Goal: Transaction & Acquisition: Purchase product/service

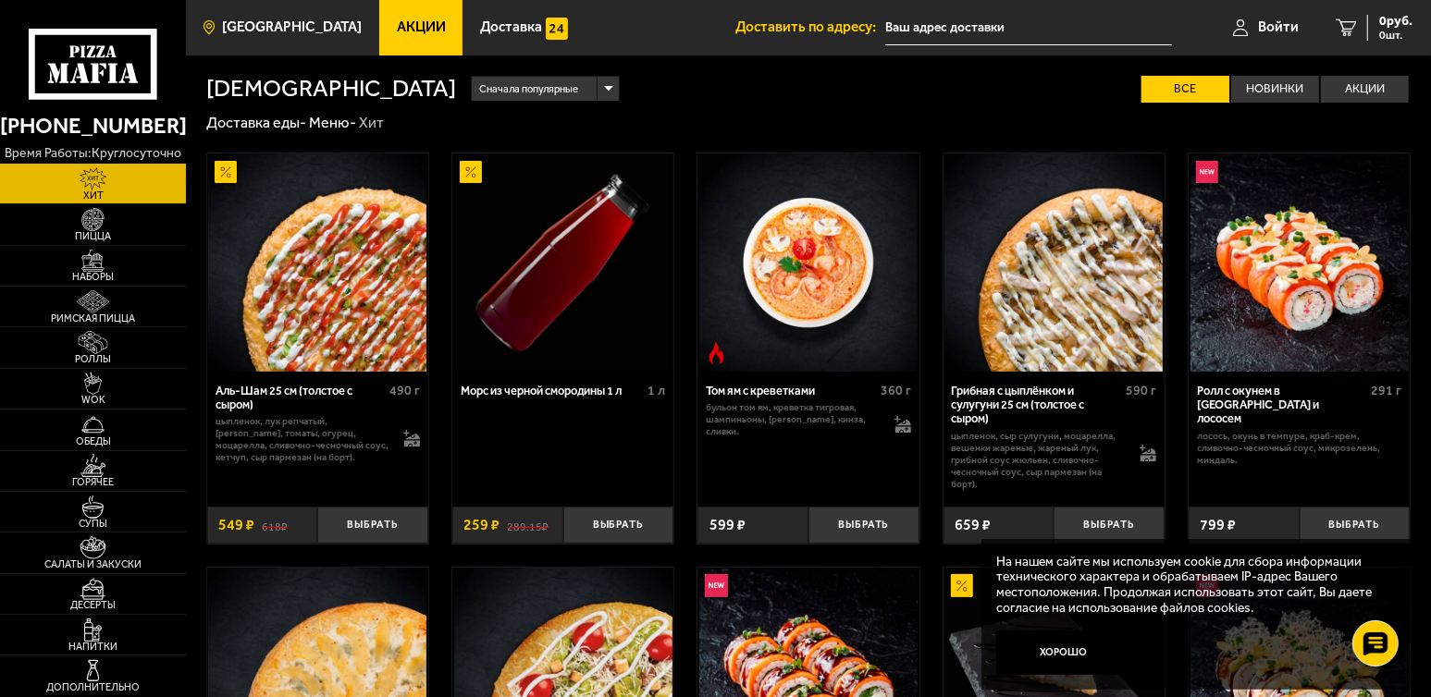
click at [256, 24] on span "[GEOGRAPHIC_DATA]" at bounding box center [293, 27] width 140 height 14
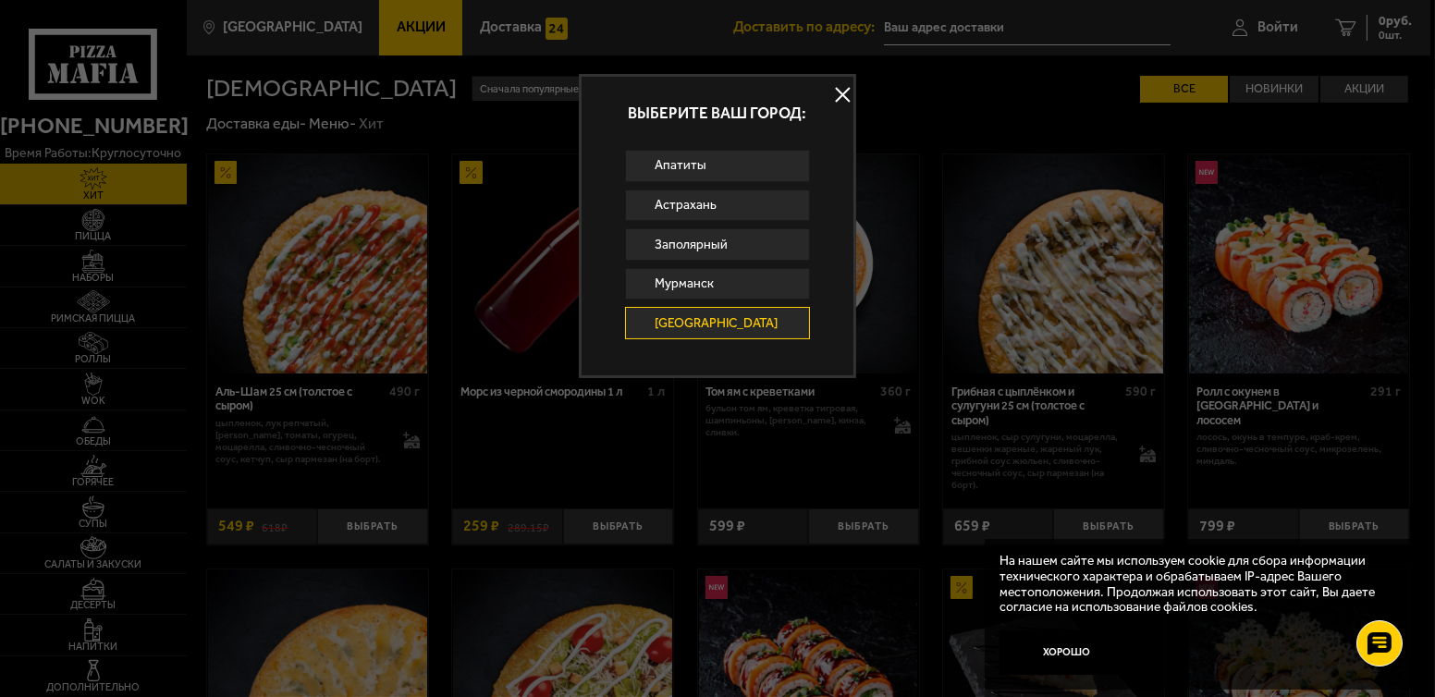
click at [842, 97] on button at bounding box center [843, 95] width 28 height 28
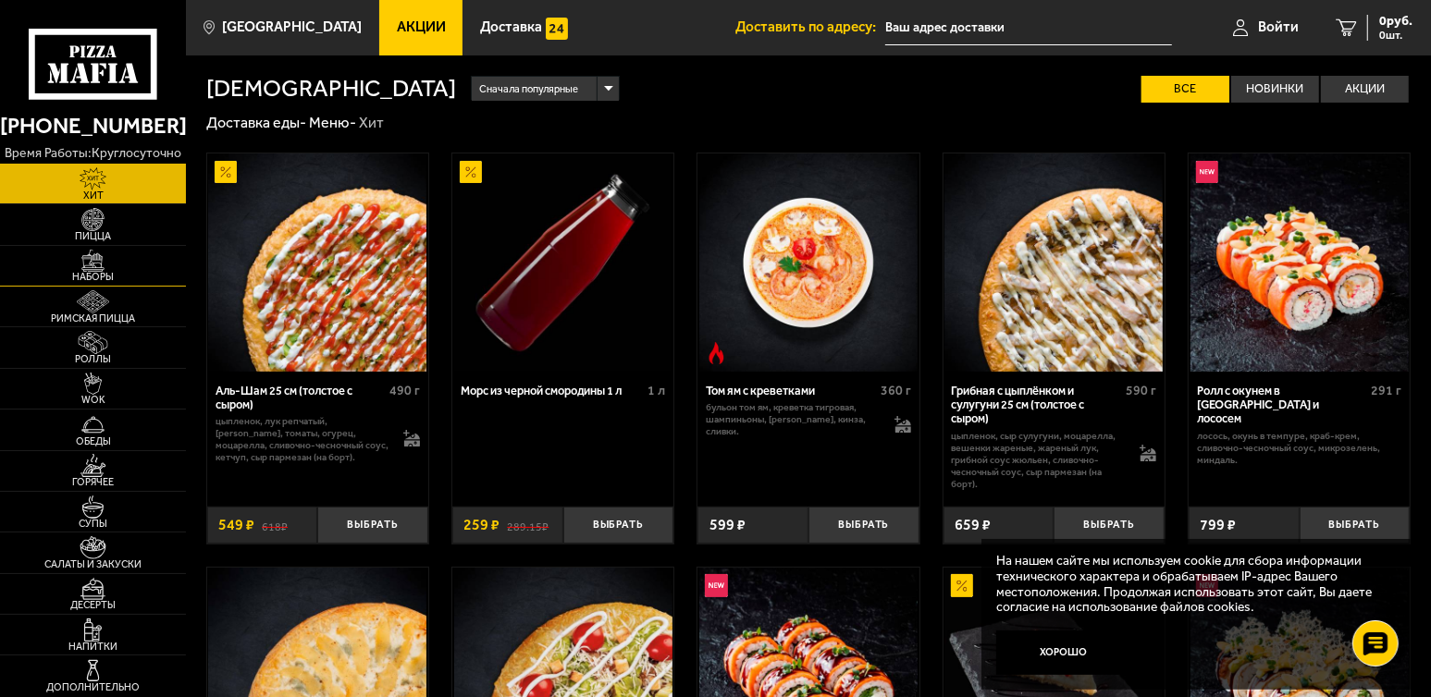
click at [114, 268] on img at bounding box center [93, 261] width 57 height 23
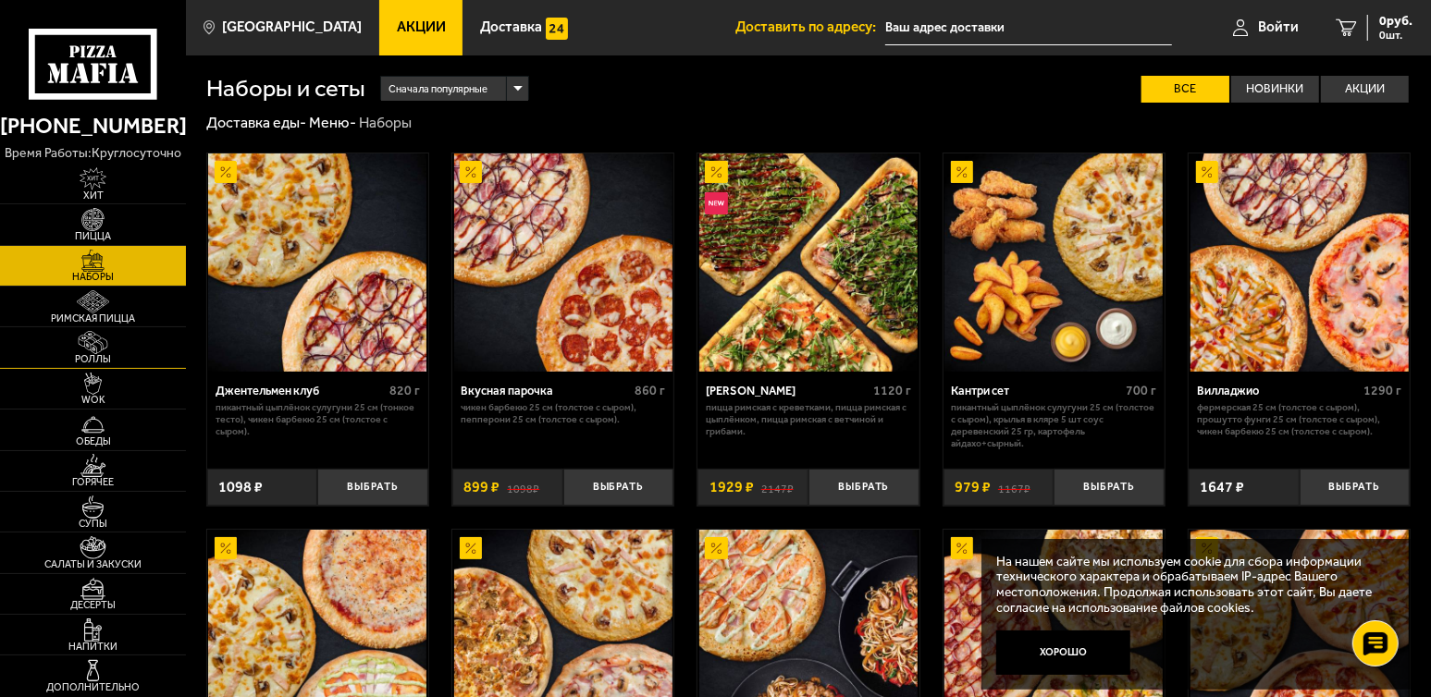
click at [106, 354] on span "Роллы" at bounding box center [93, 359] width 186 height 10
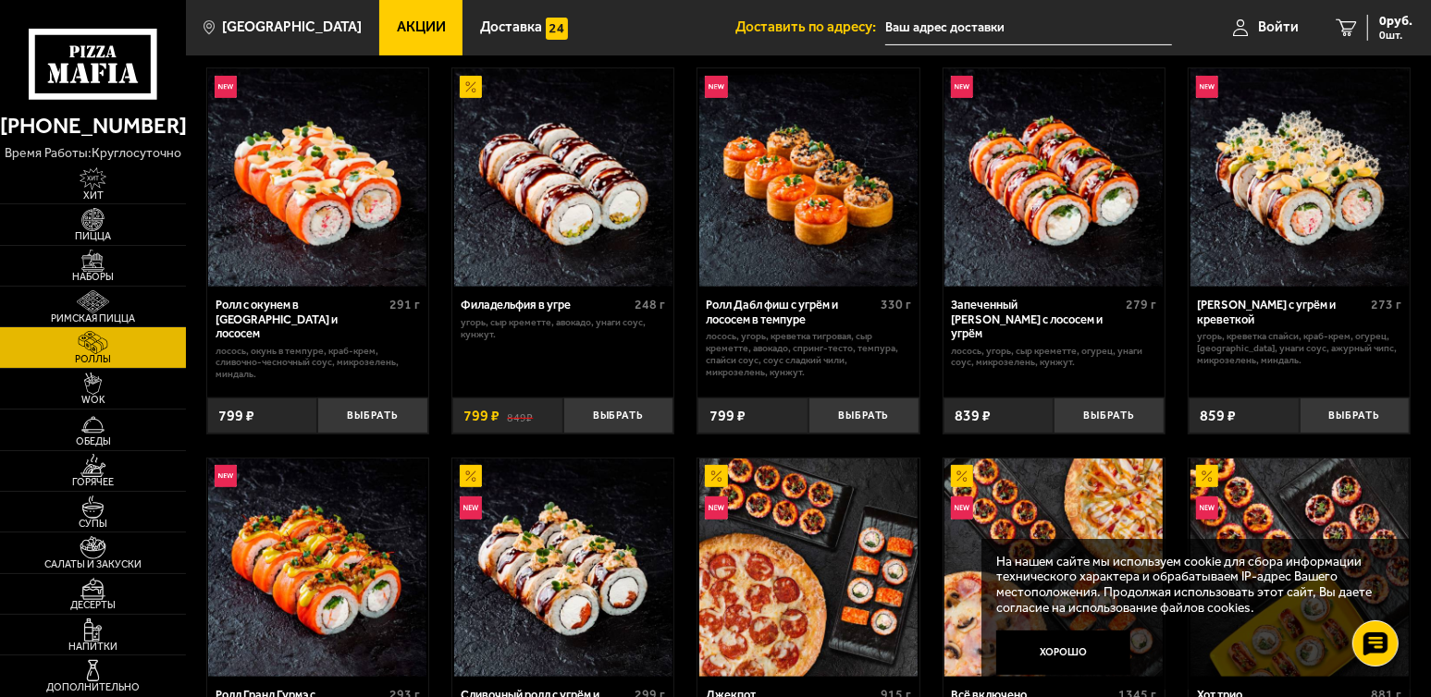
scroll to position [924, 0]
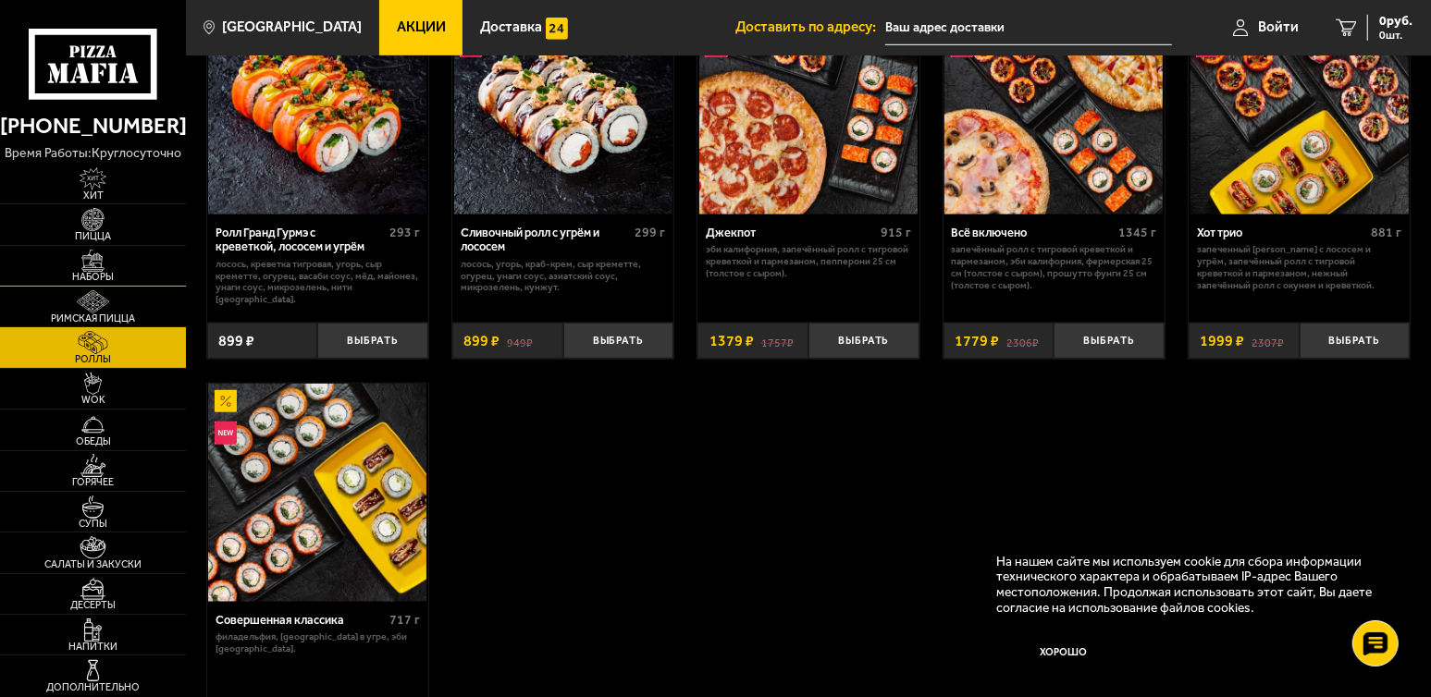
click at [90, 265] on img at bounding box center [93, 261] width 57 height 23
